Goal: Transaction & Acquisition: Obtain resource

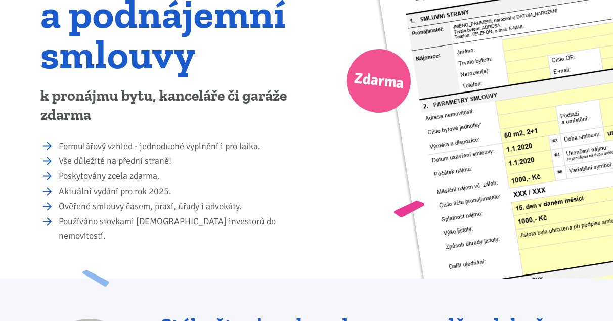
scroll to position [172, 0]
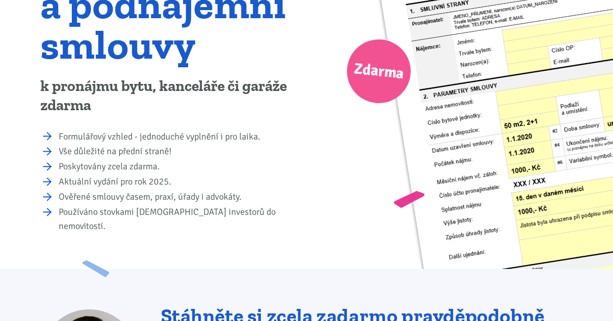
click at [188, 138] on li "Formulářový vzhled - jednoduché vyplnění i pro laika." at bounding box center [179, 137] width 241 height 14
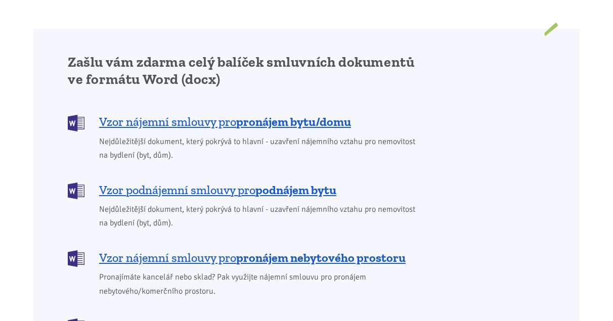
scroll to position [817, 0]
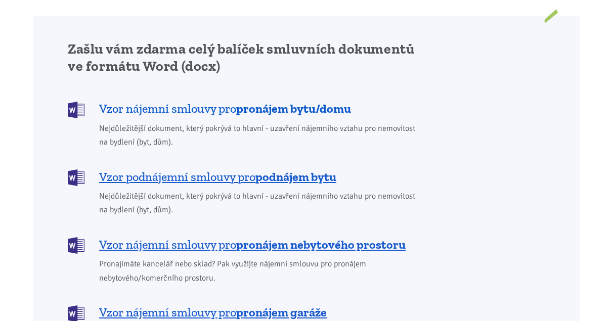
click at [221, 101] on span "Vzor nájemní smlouvy pro pronájem bytu/domu" at bounding box center [225, 109] width 252 height 16
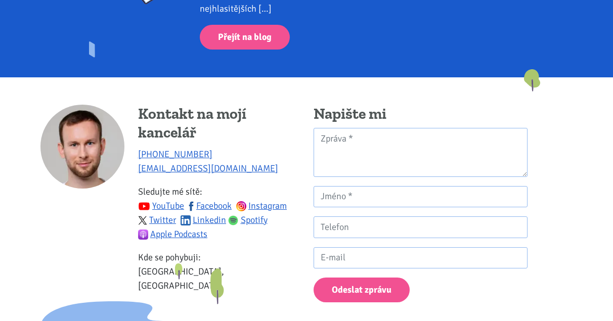
scroll to position [2069, 0]
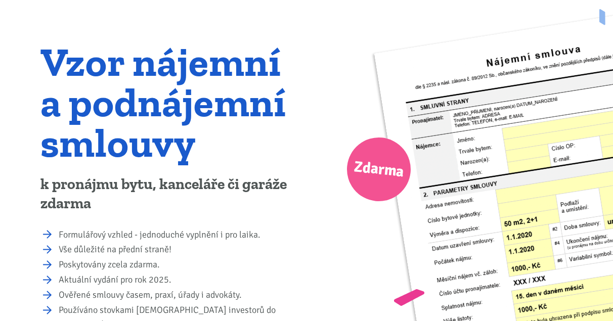
scroll to position [86, 0]
